Goal: Check status: Check status

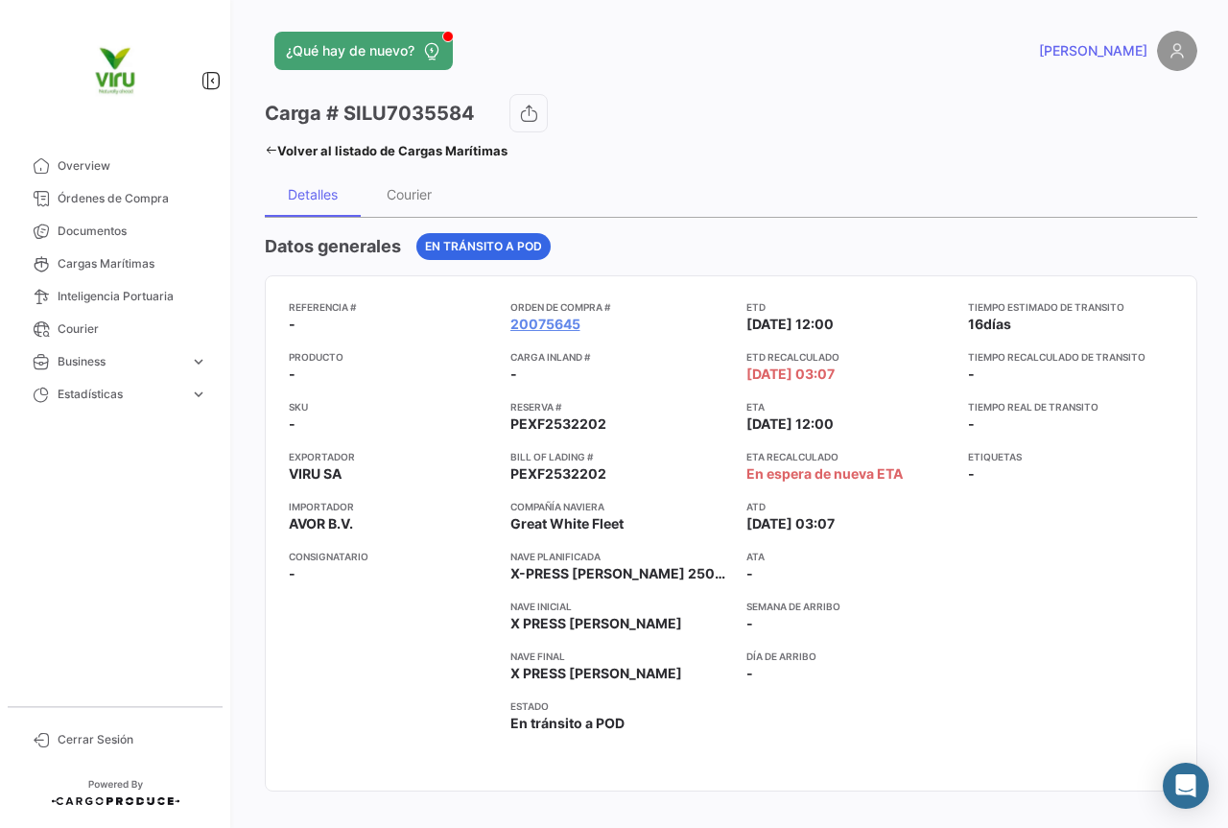
scroll to position [96, 0]
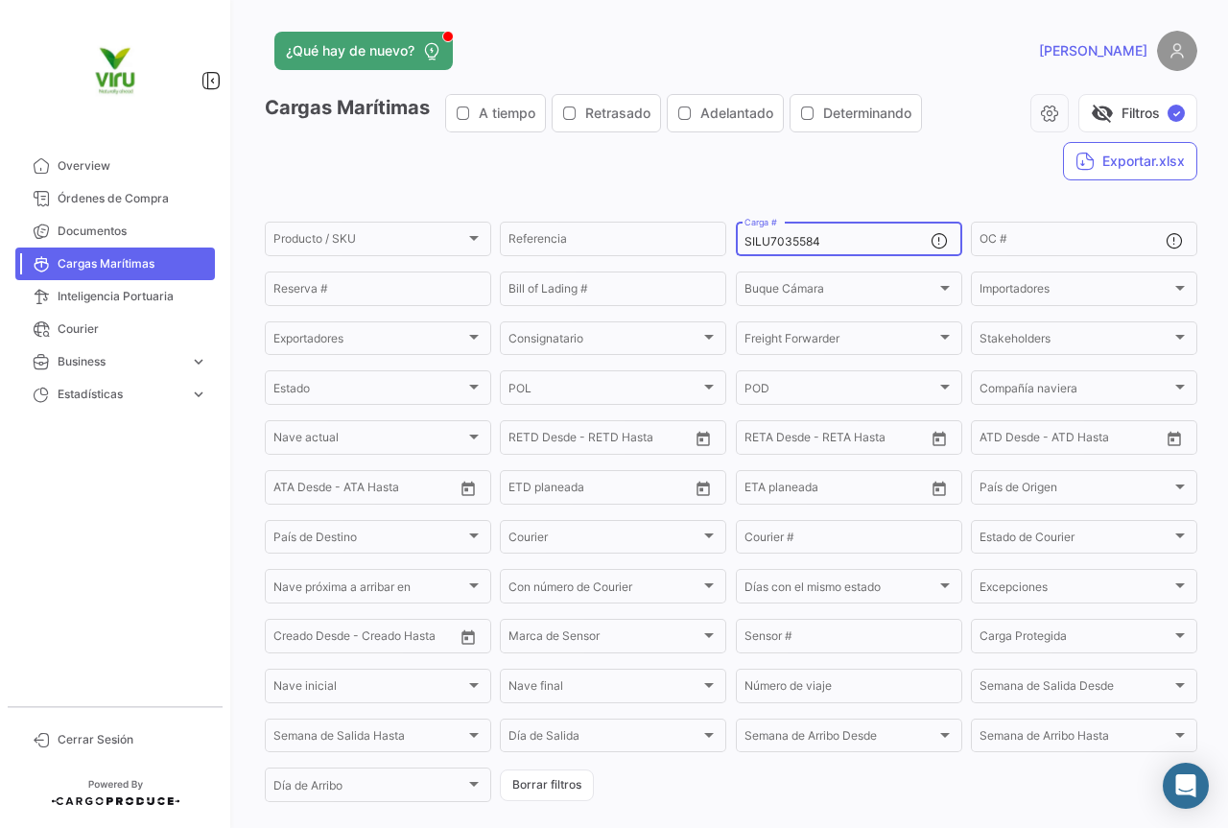
click at [828, 236] on div "SILU7035584 Carga #" at bounding box center [838, 237] width 186 height 37
drag, startPoint x: 829, startPoint y: 250, endPoint x: 745, endPoint y: 245, distance: 84.6
click at [745, 245] on div "SILU7035584 Carga #" at bounding box center [838, 237] width 186 height 37
drag, startPoint x: 812, startPoint y: 242, endPoint x: 743, endPoint y: 239, distance: 69.2
click at [745, 239] on input "SILU7035584" at bounding box center [838, 241] width 186 height 13
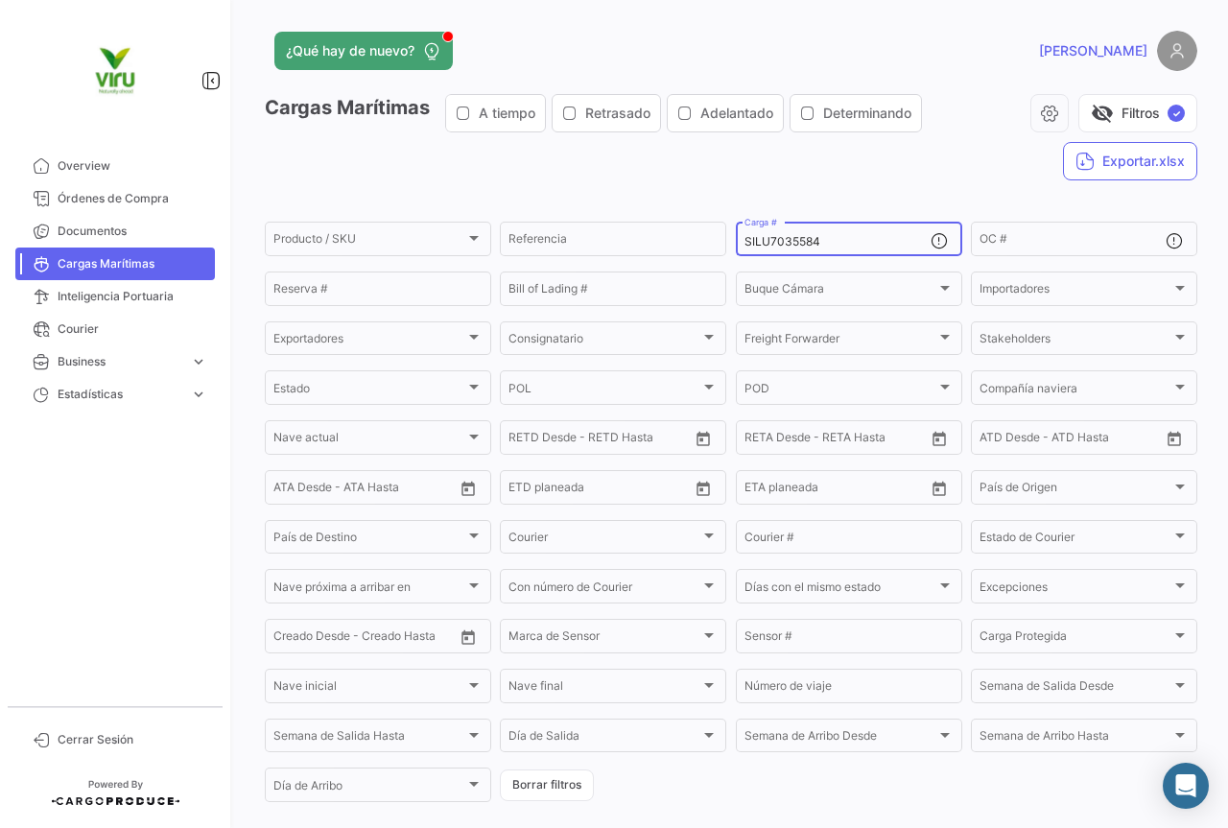
paste input "FBIU5423195"
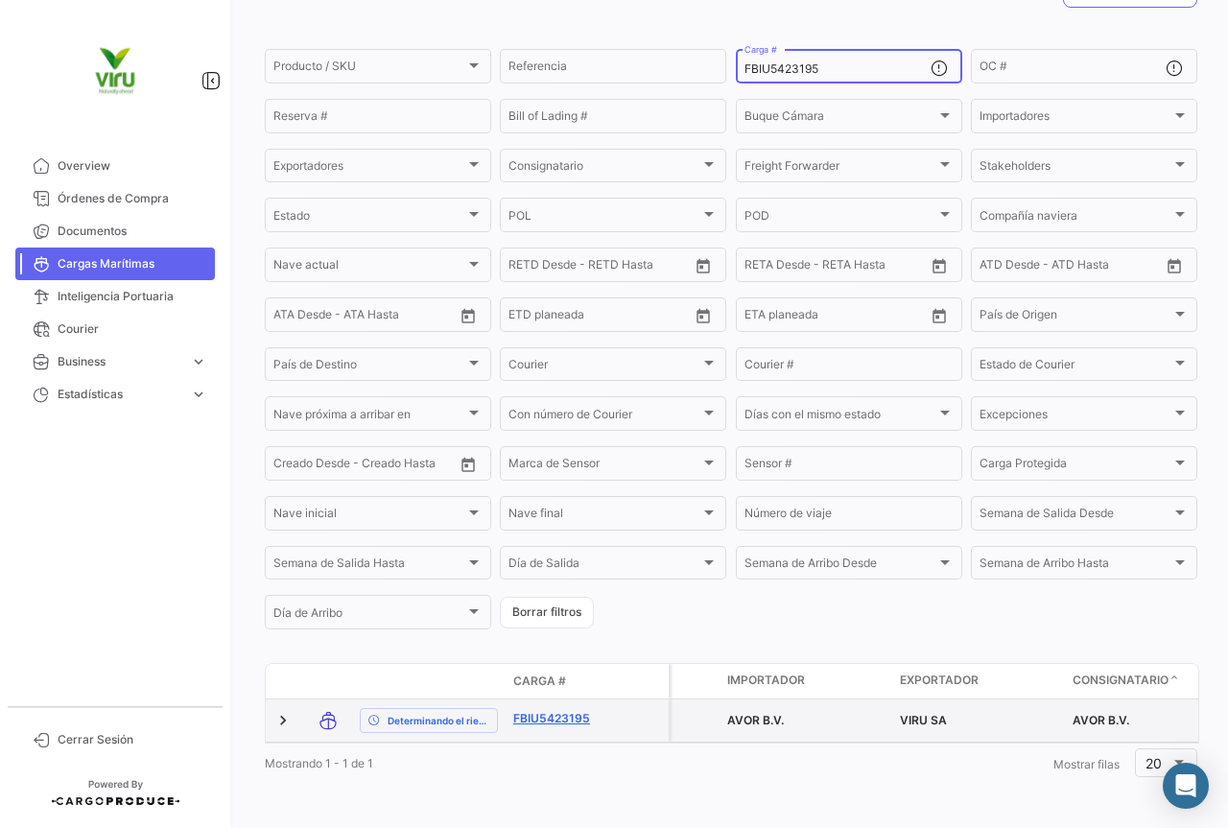
type input "FBIU5423195"
click at [566, 710] on link "FBIU5423195" at bounding box center [563, 718] width 100 height 17
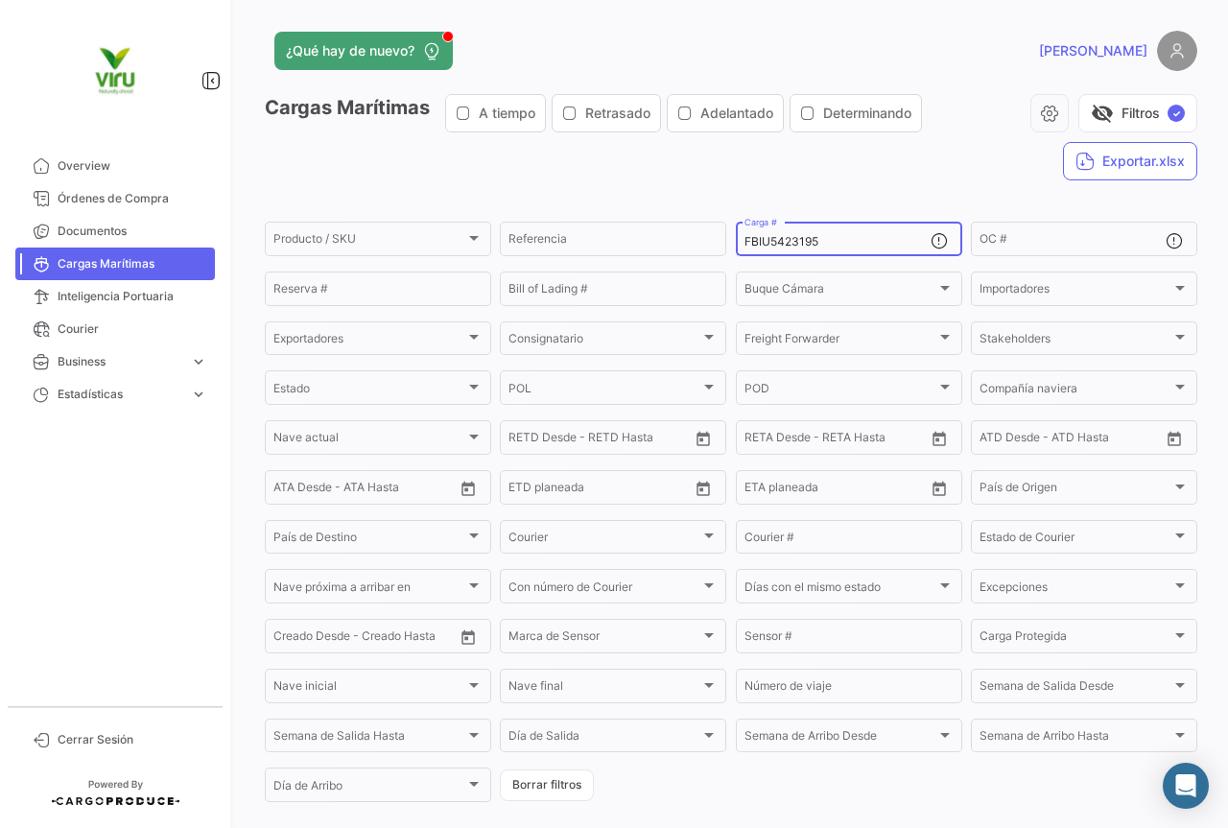
drag, startPoint x: 867, startPoint y: 243, endPoint x: 743, endPoint y: 243, distance: 123.8
click at [745, 243] on input "FBIU5423195" at bounding box center [838, 241] width 186 height 13
paste input "CGMU6938266"
type input "CGMU6938266"
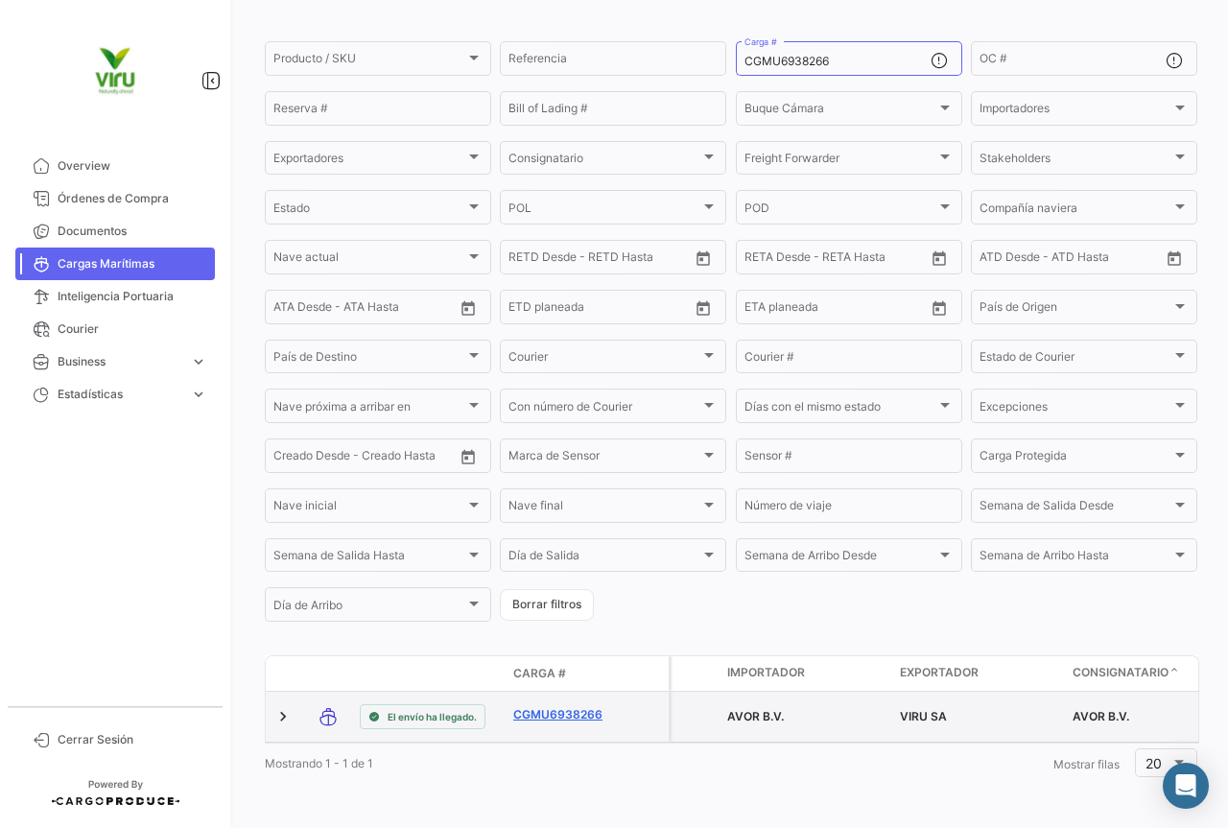
click at [574, 706] on link "CGMU6938266" at bounding box center [563, 714] width 100 height 17
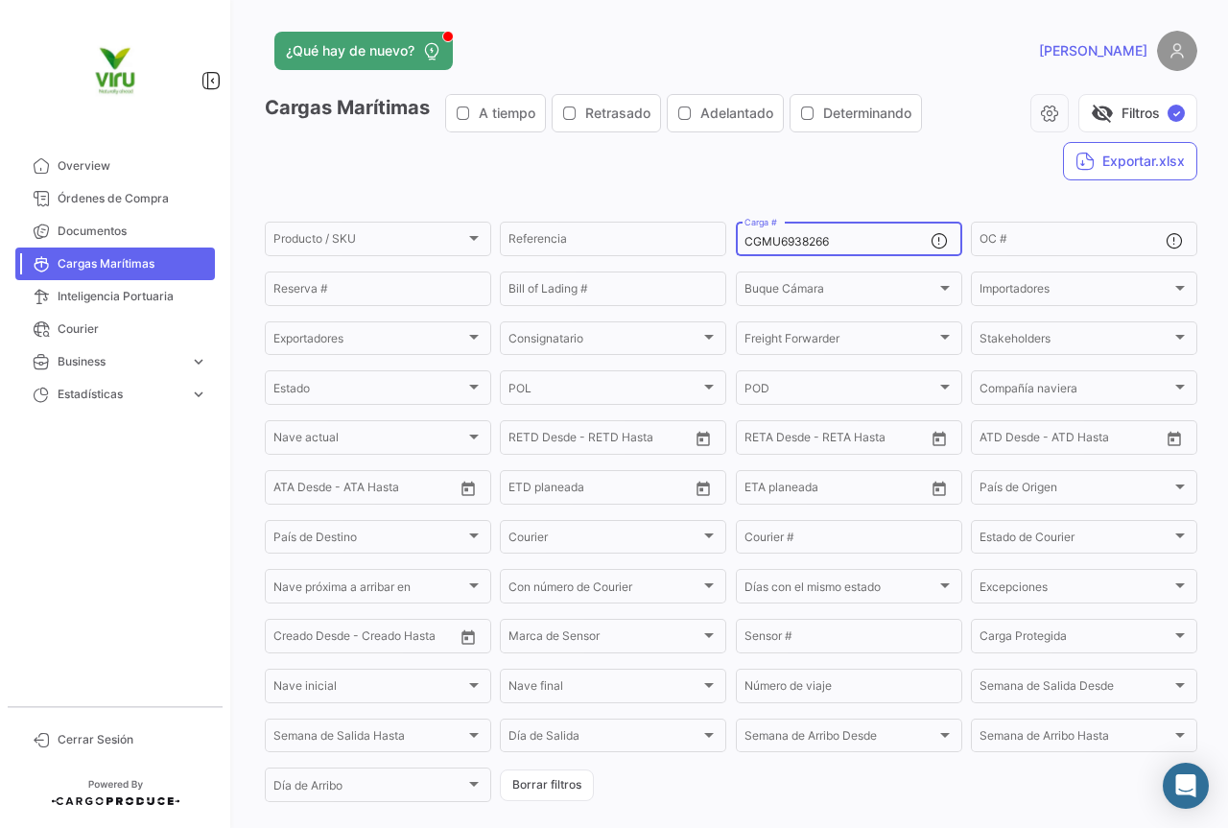
drag, startPoint x: 838, startPoint y: 243, endPoint x: 734, endPoint y: 235, distance: 103.9
click at [736, 235] on div "CGMU6938266 Carga #" at bounding box center [849, 237] width 227 height 37
paste input "03721"
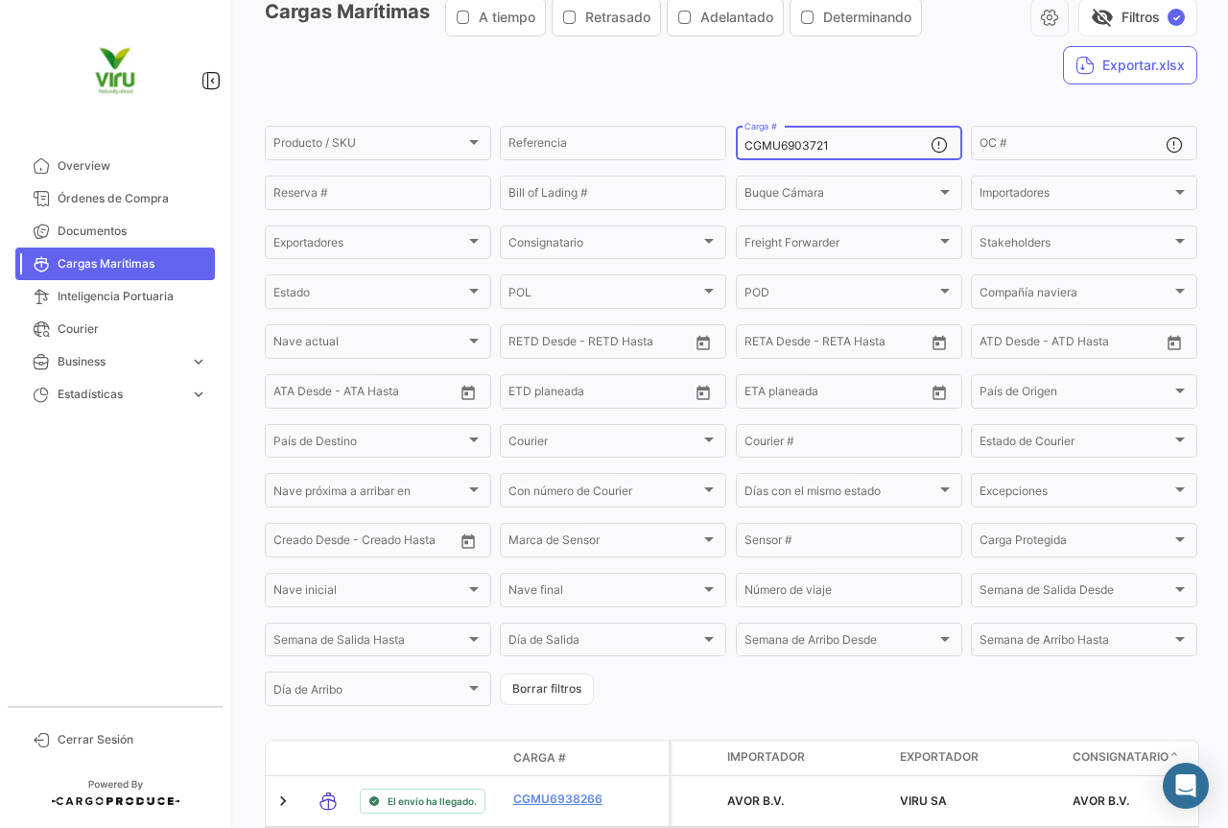
scroll to position [192, 0]
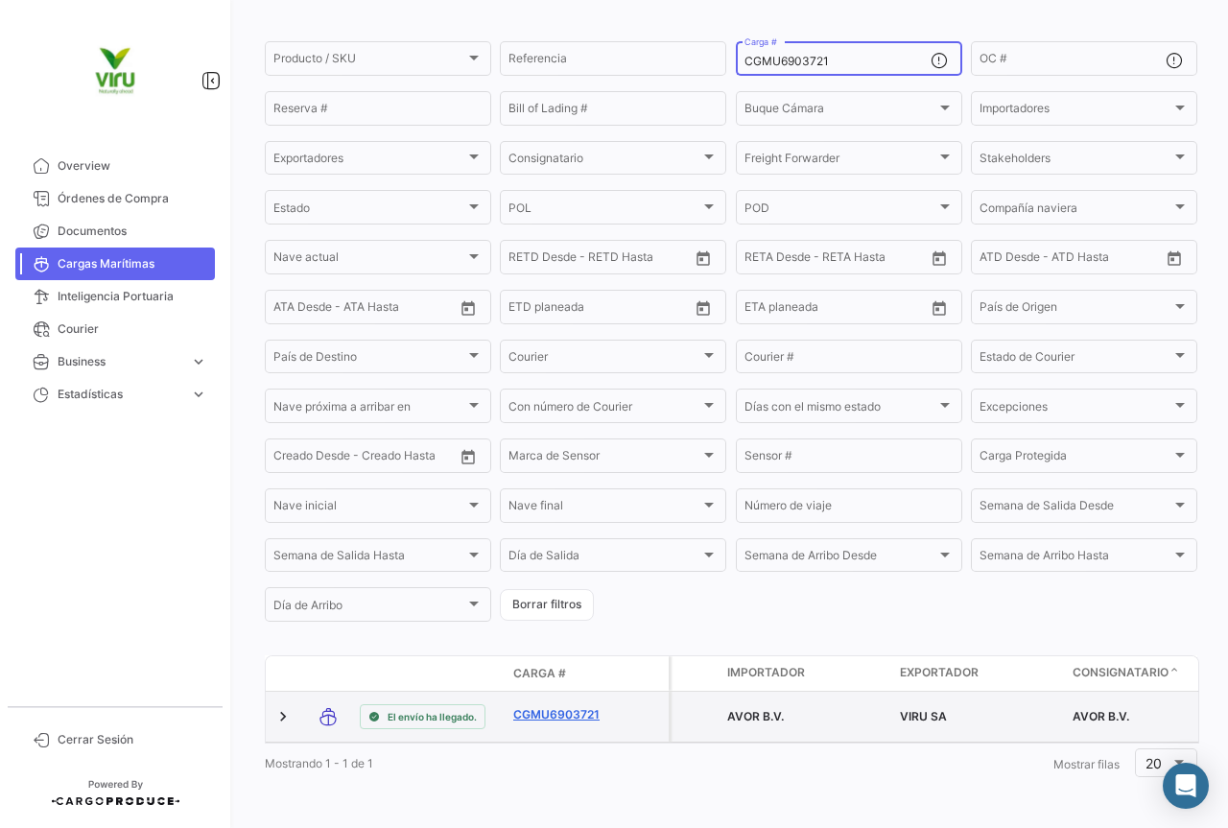
type input "CGMU6903721"
click at [582, 706] on link "CGMU6903721" at bounding box center [563, 714] width 100 height 17
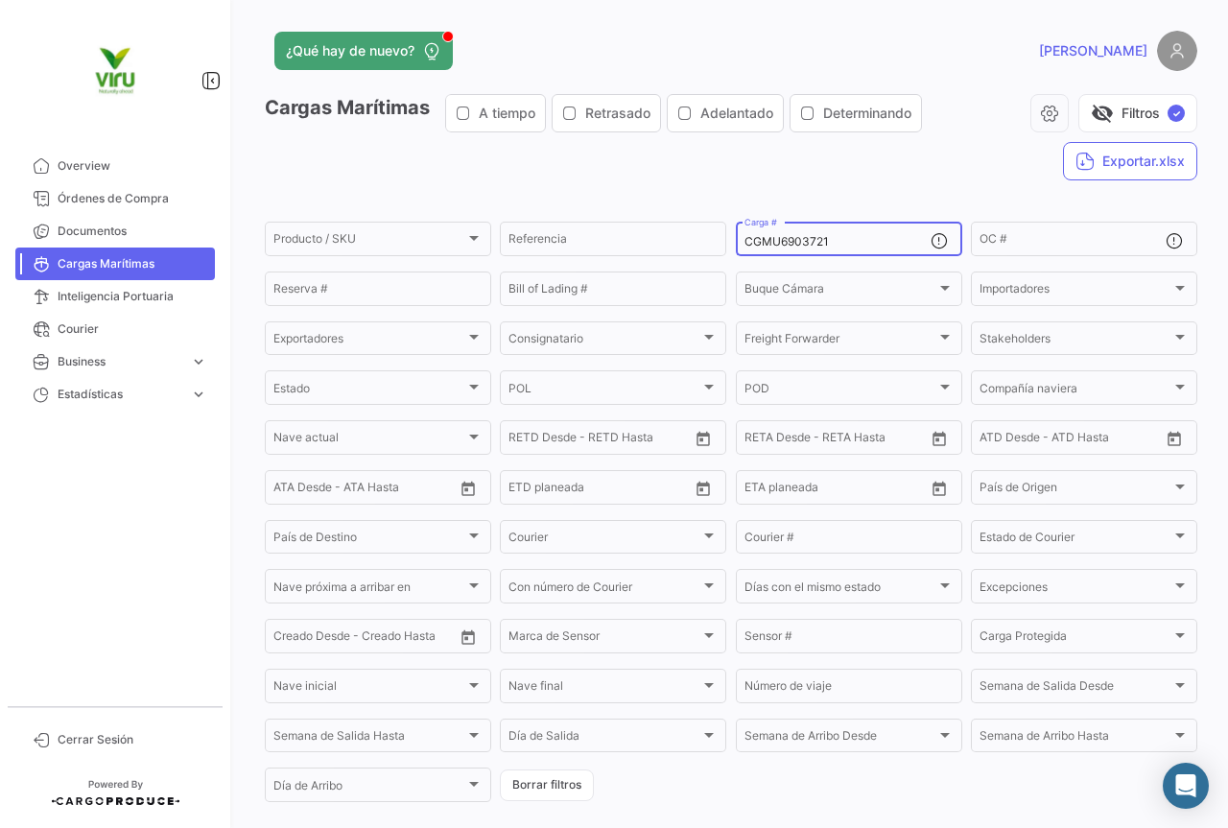
drag, startPoint x: 846, startPoint y: 243, endPoint x: 734, endPoint y: 246, distance: 111.4
click at [736, 246] on div "CGMU6903721 Carga #" at bounding box center [849, 237] width 227 height 37
paste input "7001974"
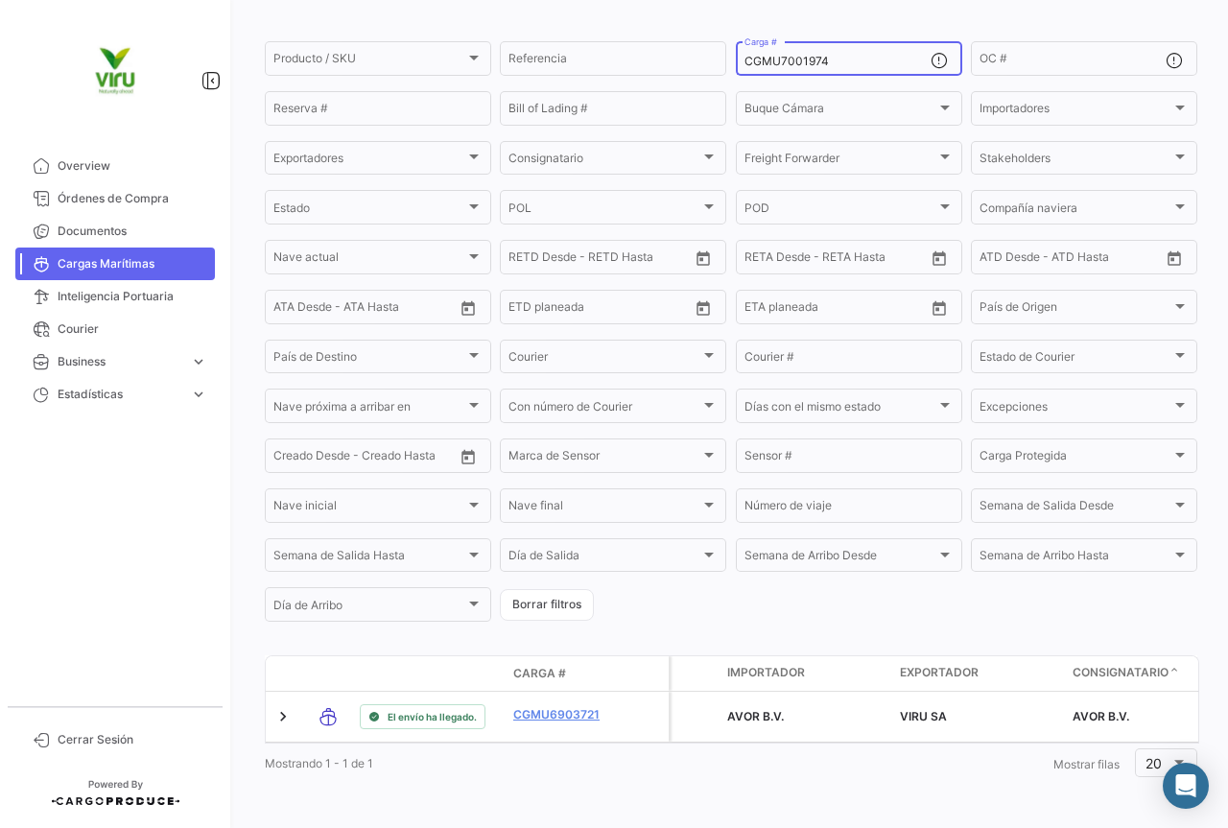
scroll to position [195, 0]
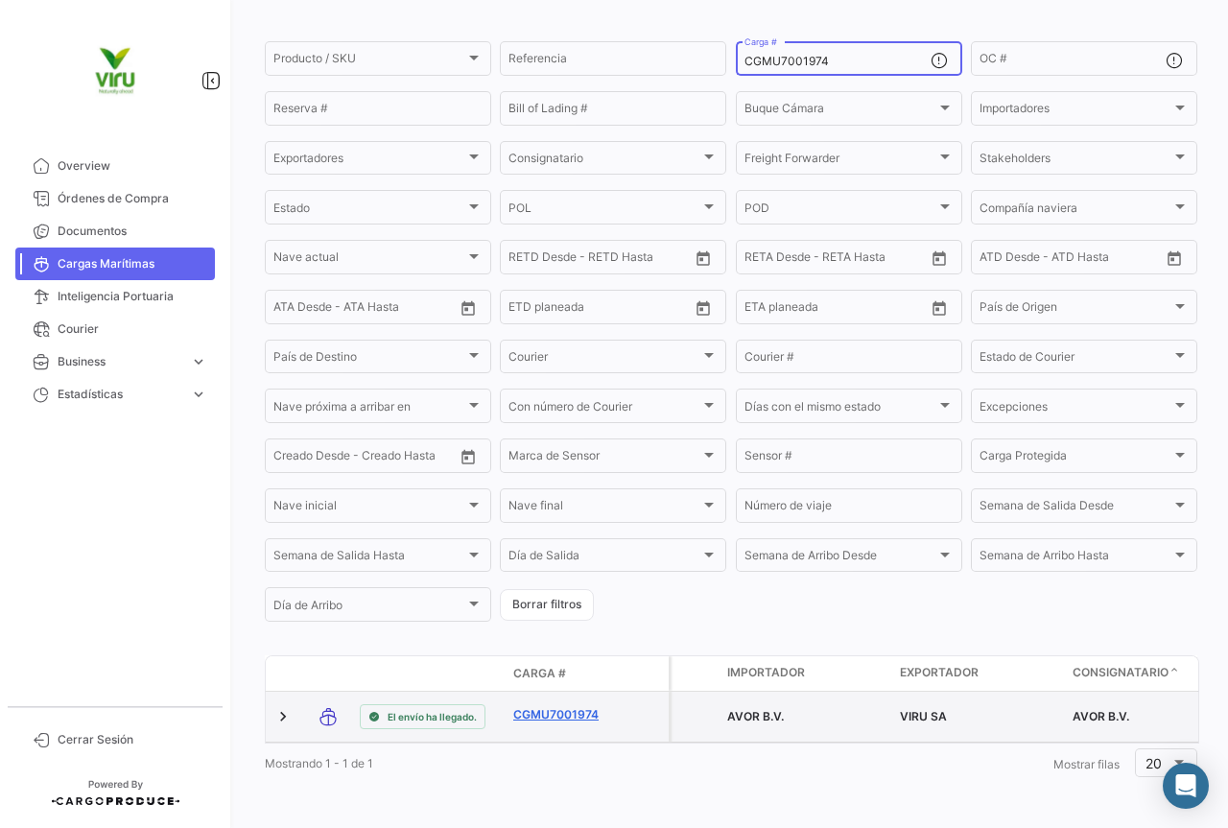
type input "CGMU7001974"
click at [574, 706] on link "CGMU7001974" at bounding box center [563, 714] width 100 height 17
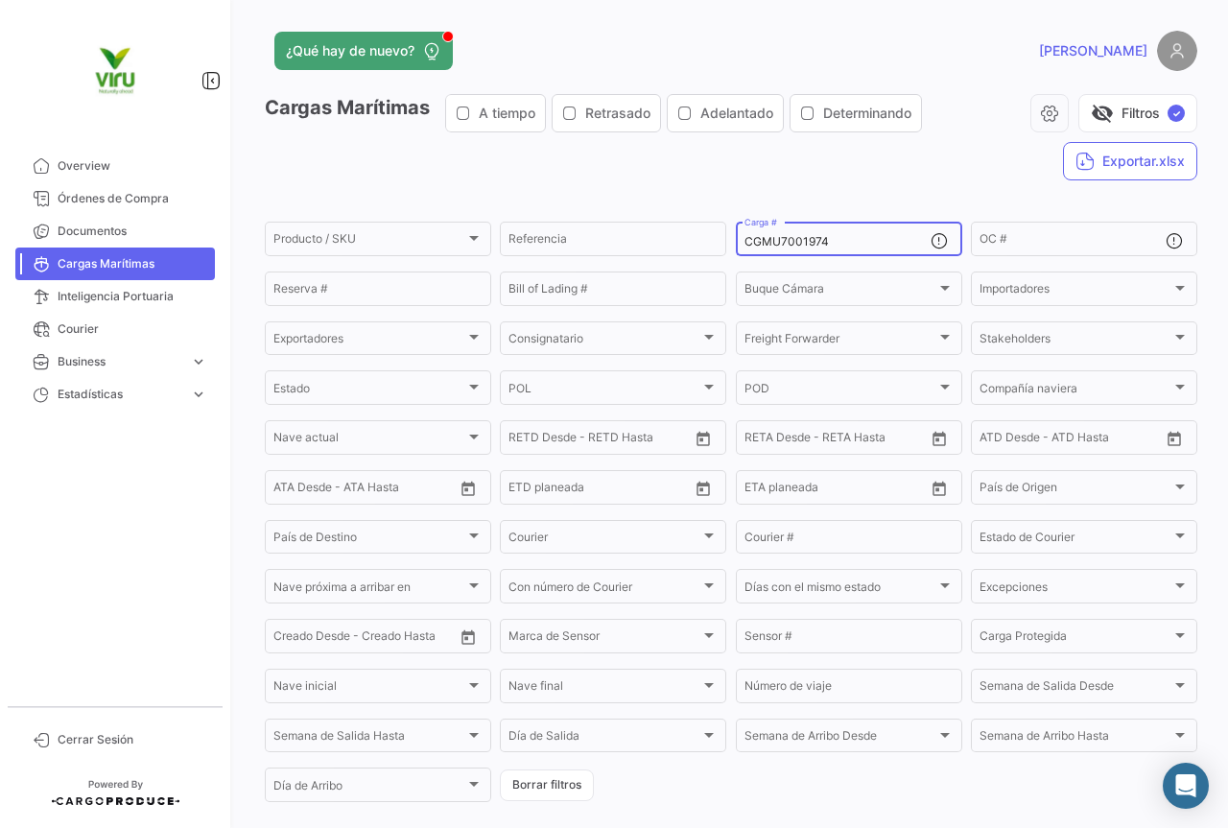
drag, startPoint x: 855, startPoint y: 243, endPoint x: 743, endPoint y: 238, distance: 112.4
click at [745, 238] on input "CGMU7001974" at bounding box center [838, 241] width 186 height 13
paste input "6963187"
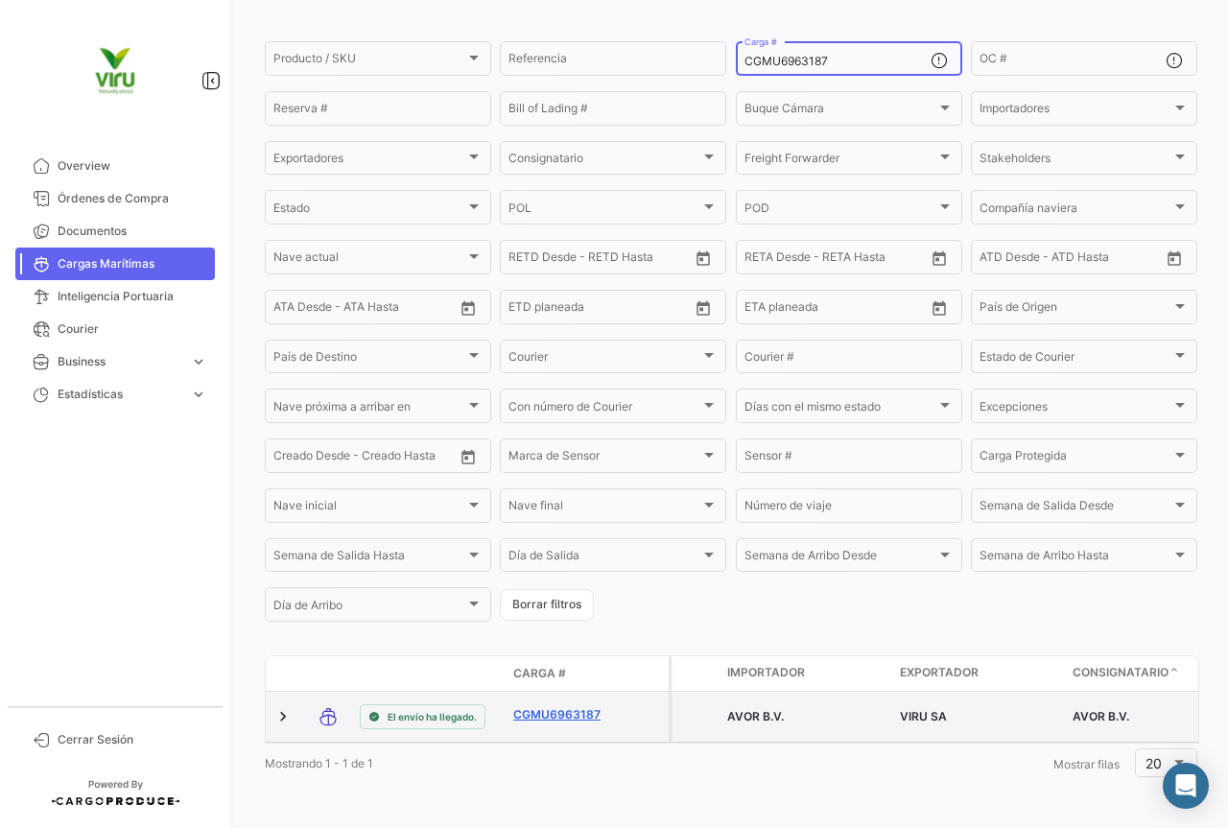
type input "CGMU6963187"
click at [581, 706] on link "CGMU6963187" at bounding box center [563, 714] width 100 height 17
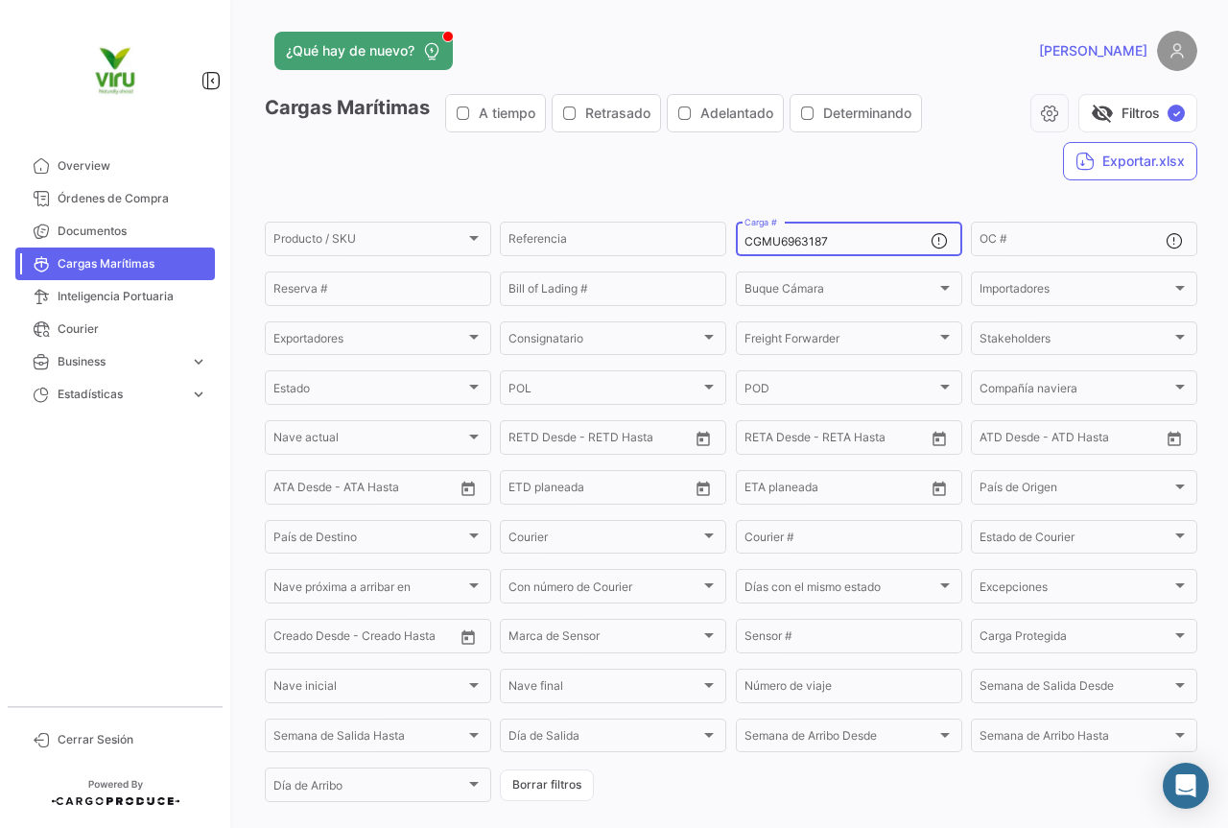
drag, startPoint x: 841, startPoint y: 248, endPoint x: 724, endPoint y: 240, distance: 117.3
click at [724, 240] on form "Producto / SKU Producto / SKU Referencia CGMU6963187 Carga # OC # Reserva # Bil…" at bounding box center [731, 512] width 933 height 586
paste input "MMAU144522"
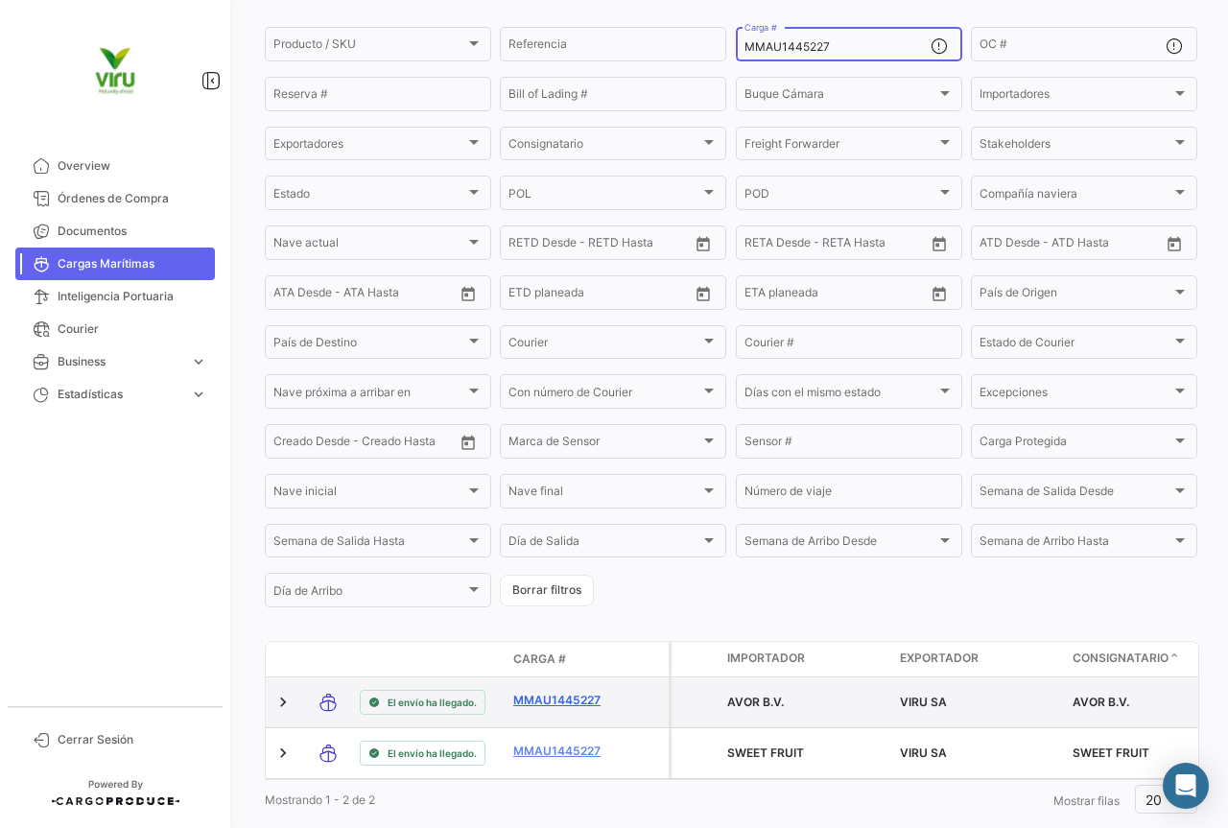
type input "MMAU1445227"
click at [558, 705] on link "MMAU1445227" at bounding box center [563, 700] width 100 height 17
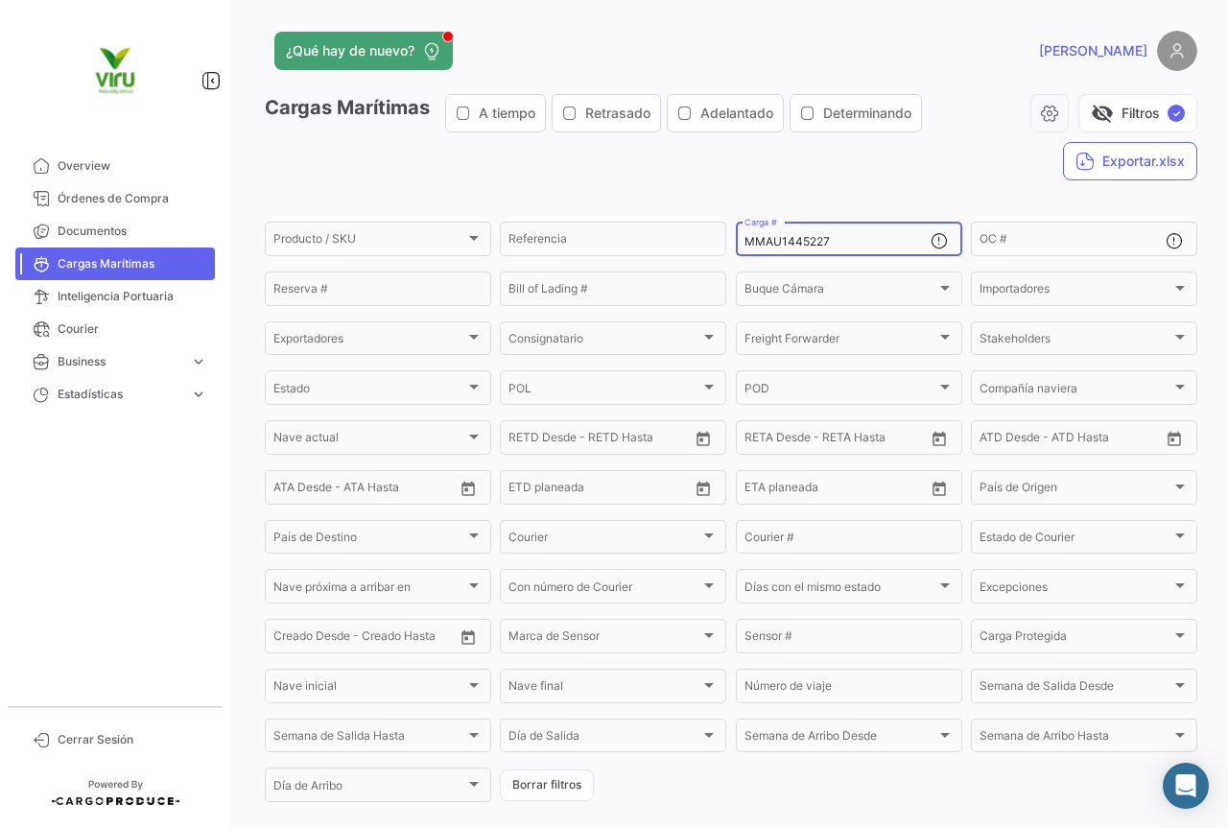
drag, startPoint x: 846, startPoint y: 236, endPoint x: 740, endPoint y: 233, distance: 105.6
click at [745, 233] on div "MMAU1445227 Carga #" at bounding box center [838, 237] width 186 height 37
paste input "37941"
type input "MMAU1437941"
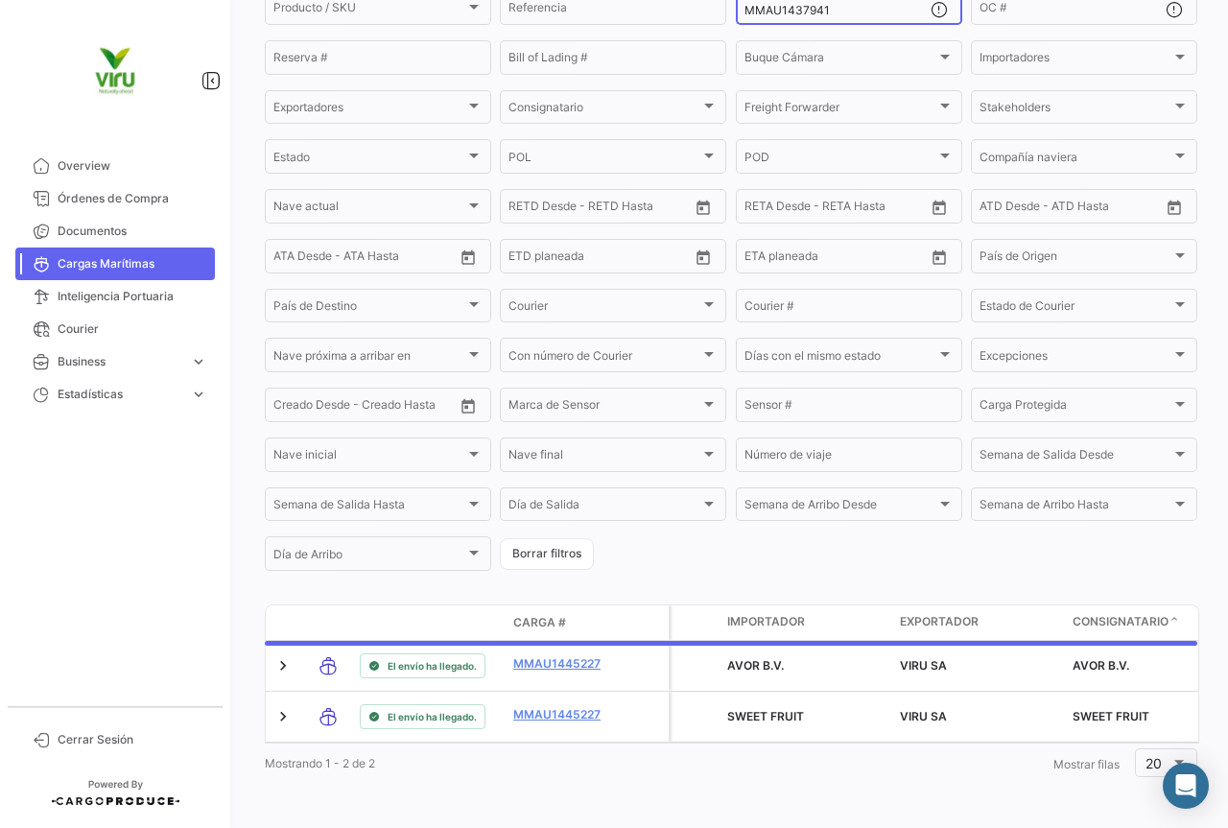
scroll to position [195, 0]
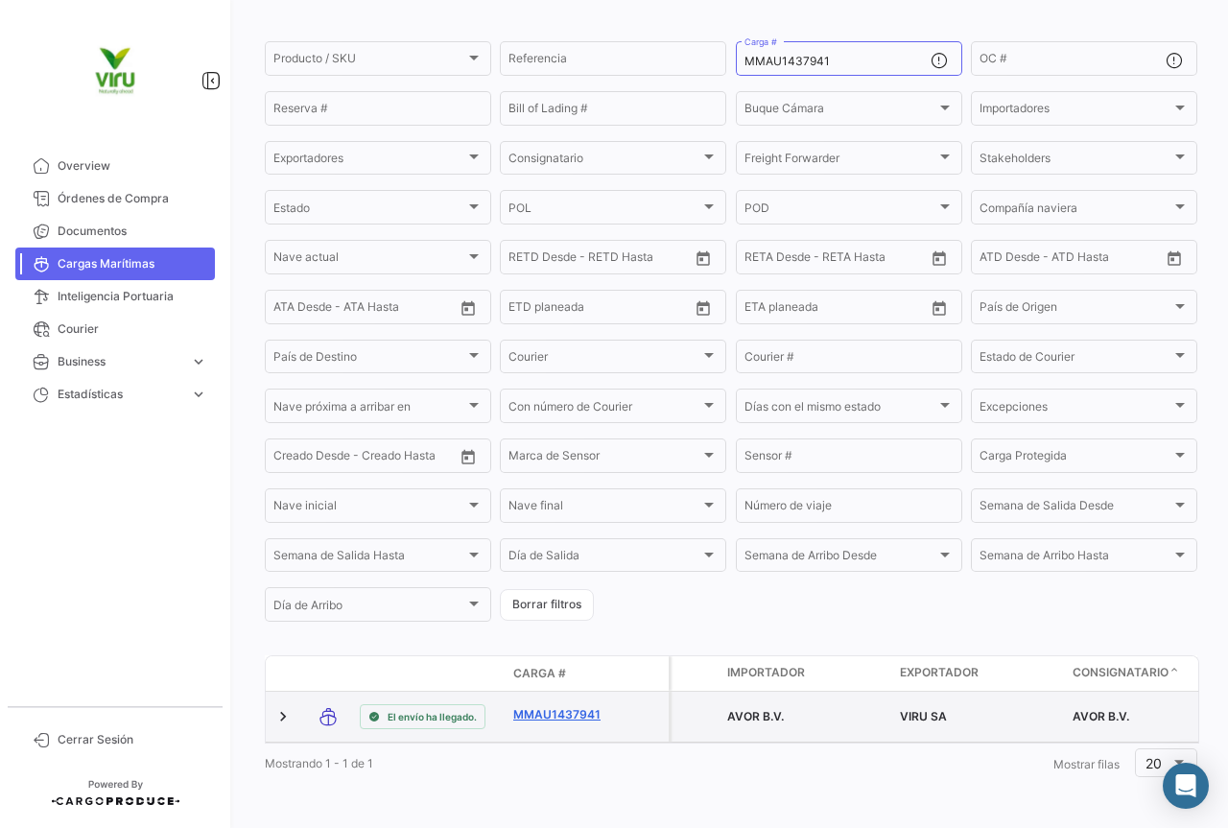
click at [576, 706] on link "MMAU1437941" at bounding box center [563, 714] width 100 height 17
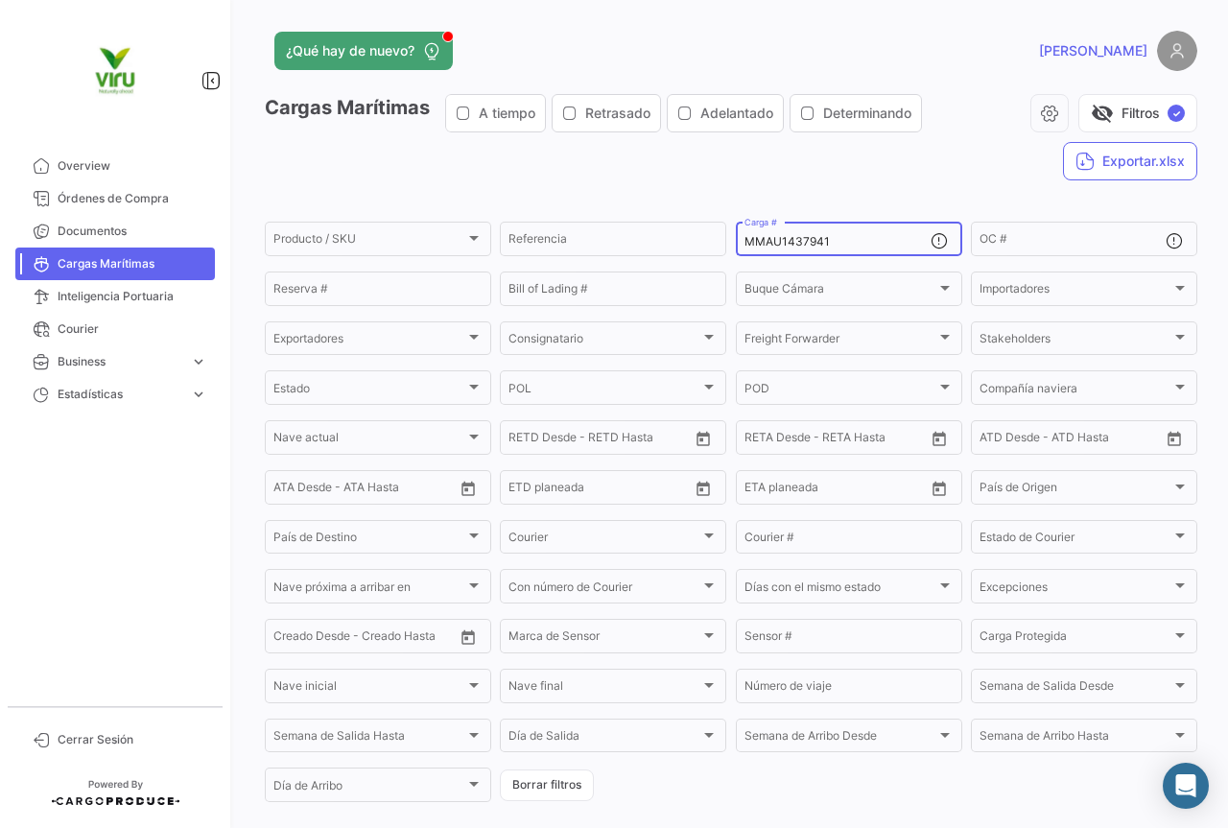
drag, startPoint x: 842, startPoint y: 235, endPoint x: 733, endPoint y: 238, distance: 108.5
click at [736, 238] on div "MMAU1437941 Carga #" at bounding box center [849, 237] width 227 height 37
paste input "CGMU6965240"
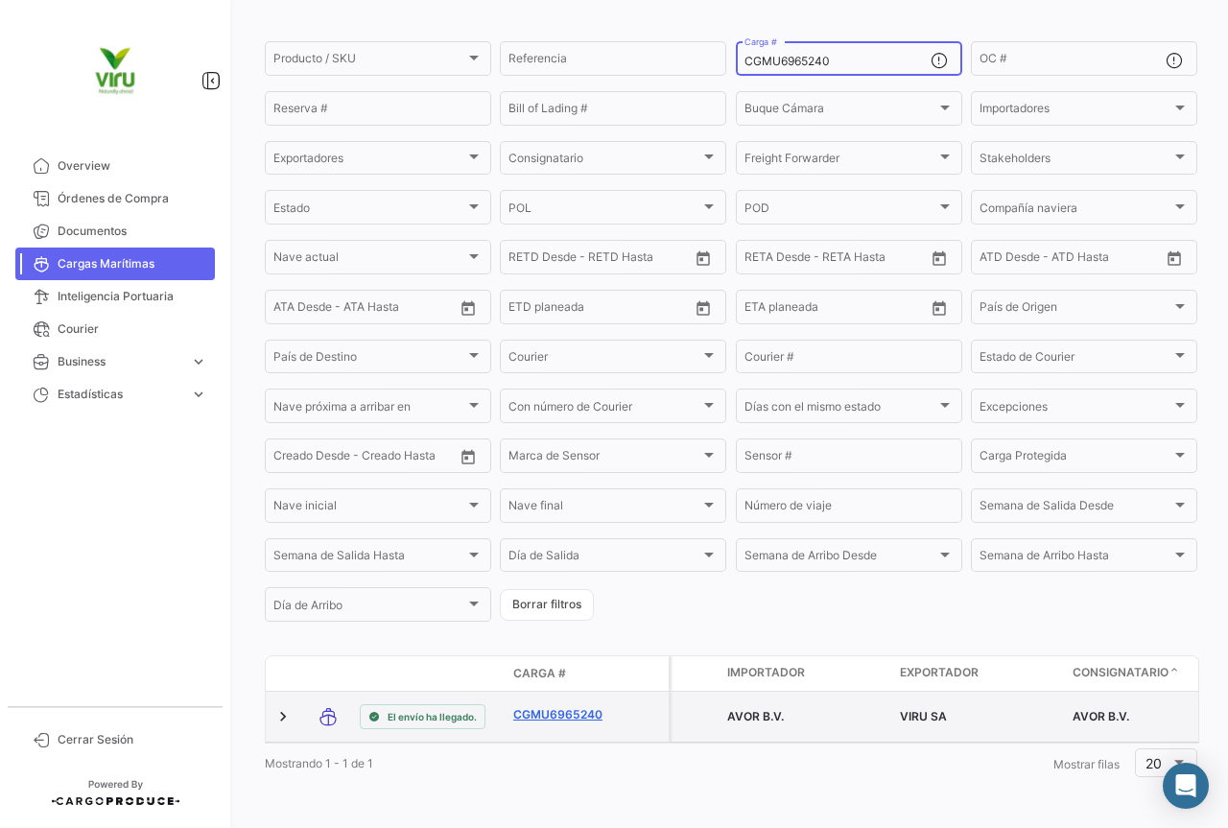
type input "CGMU6965240"
click at [558, 706] on link "CGMU6965240" at bounding box center [563, 714] width 100 height 17
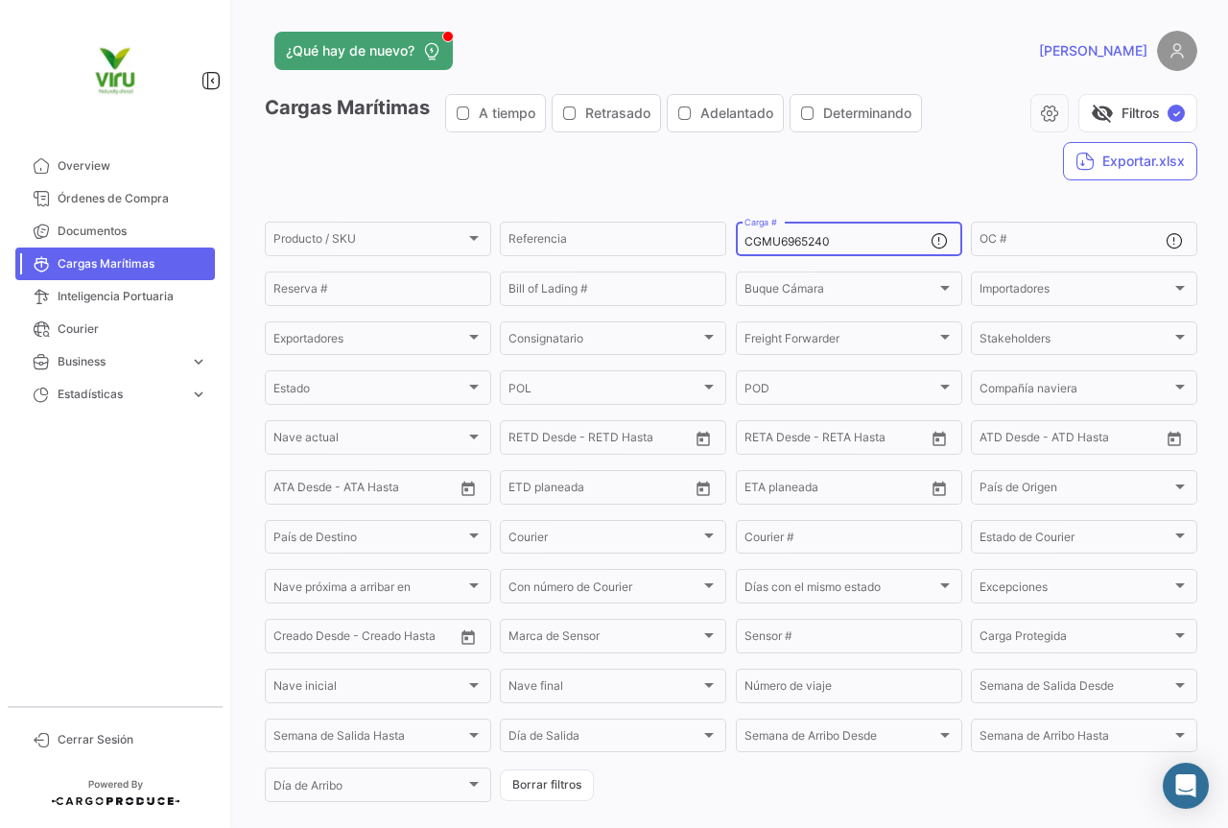
click at [862, 231] on div "CGMU6965240 Carga #" at bounding box center [838, 237] width 186 height 37
drag, startPoint x: 834, startPoint y: 244, endPoint x: 734, endPoint y: 239, distance: 99.9
click at [736, 239] on div "CGMU6965240 Carga #" at bounding box center [849, 237] width 227 height 37
paste input "MCAU6022526"
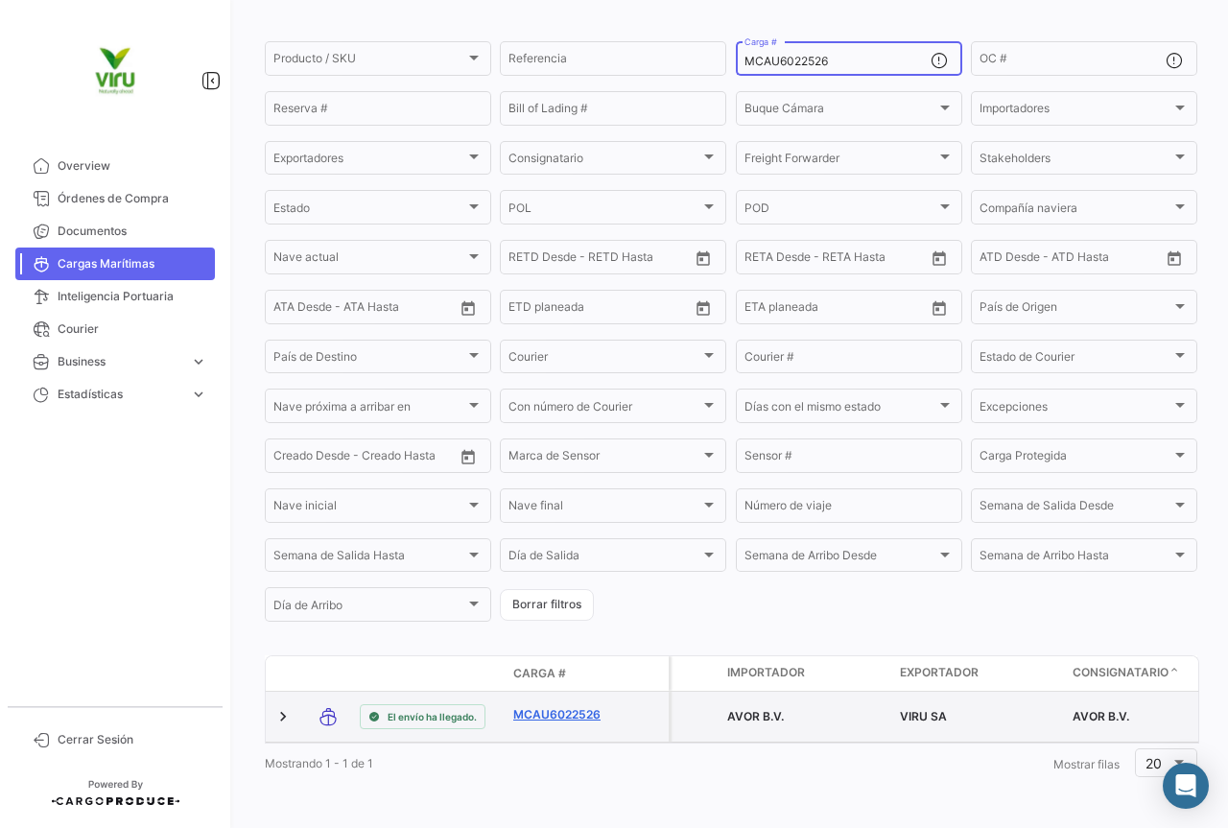
type input "MCAU6022526"
click at [586, 706] on link "MCAU6022526" at bounding box center [563, 714] width 100 height 17
